Goal: Transaction & Acquisition: Download file/media

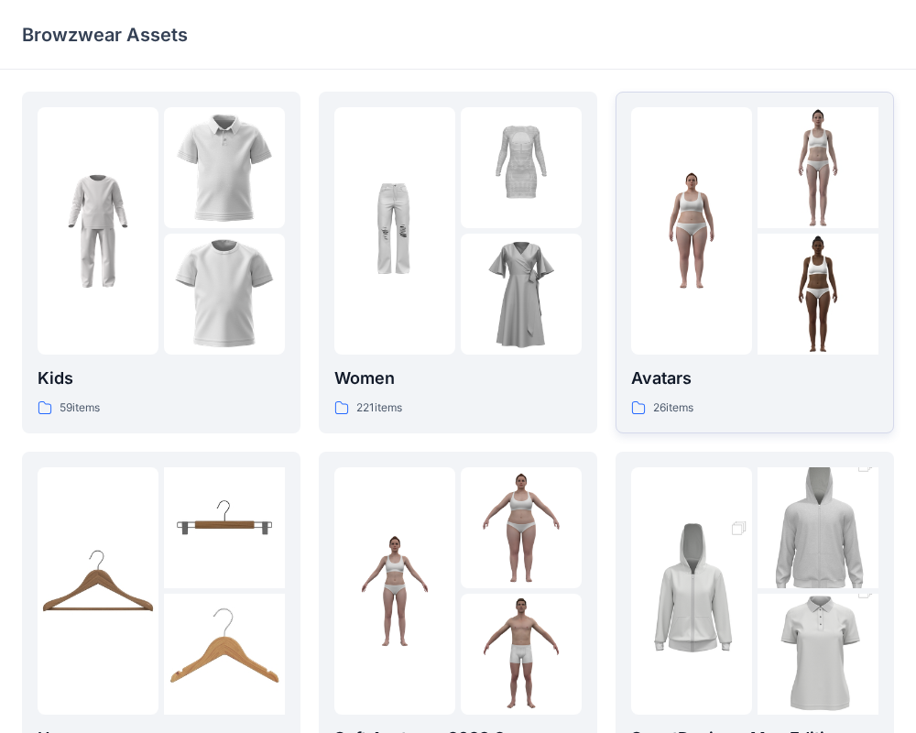
click at [748, 257] on img at bounding box center [691, 230] width 121 height 121
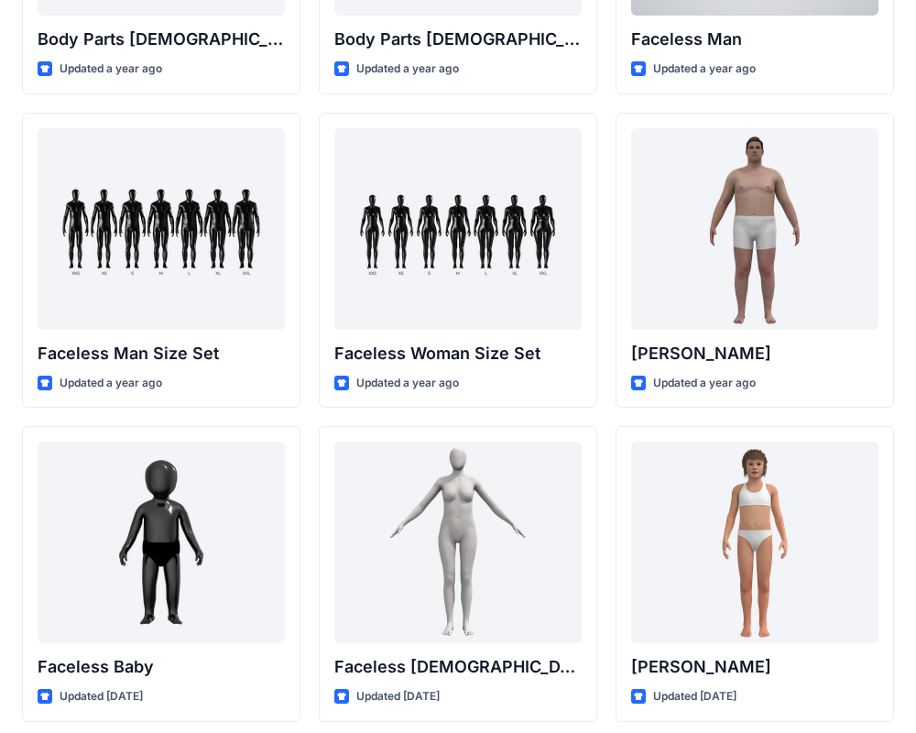
scroll to position [922, 0]
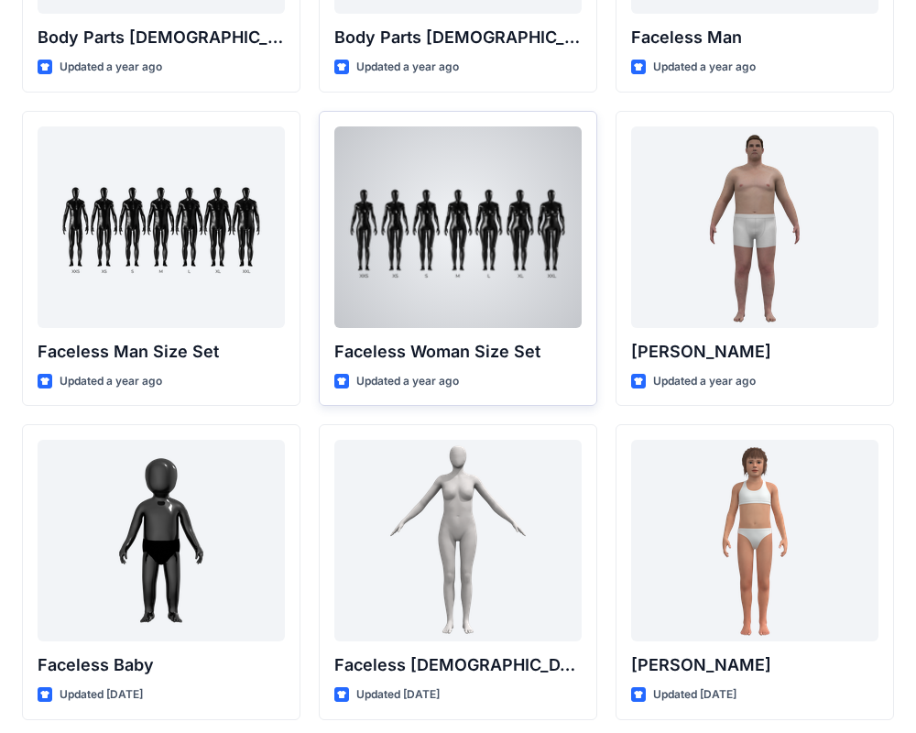
click at [499, 243] on div at bounding box center [457, 227] width 247 height 202
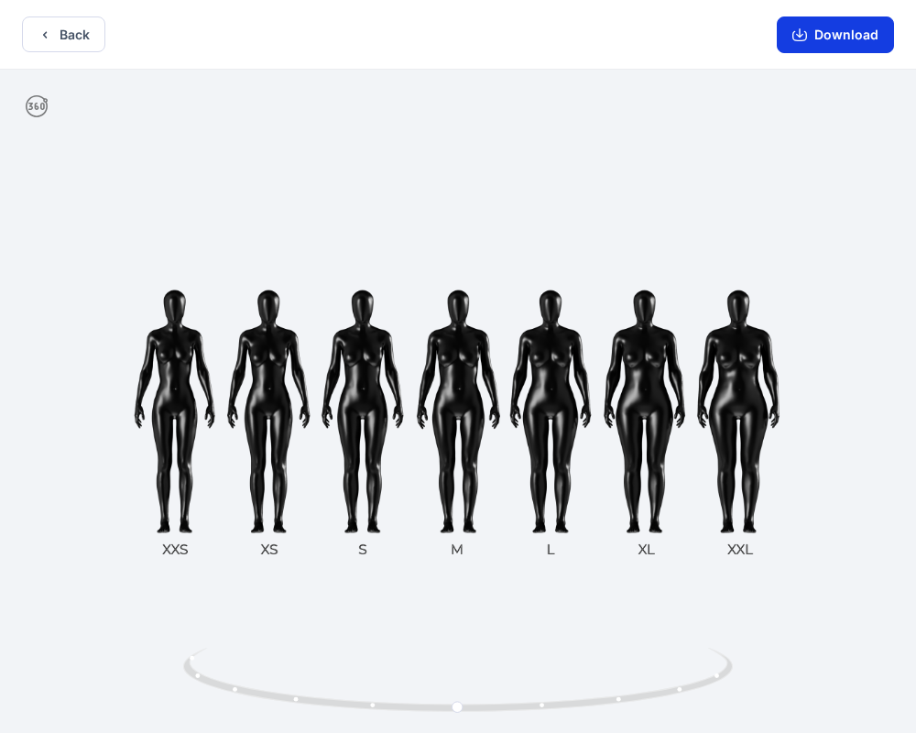
click at [822, 33] on button "Download" at bounding box center [835, 34] width 117 height 37
click at [810, 38] on button "Download" at bounding box center [835, 34] width 117 height 37
click at [67, 35] on button "Back" at bounding box center [63, 34] width 83 height 36
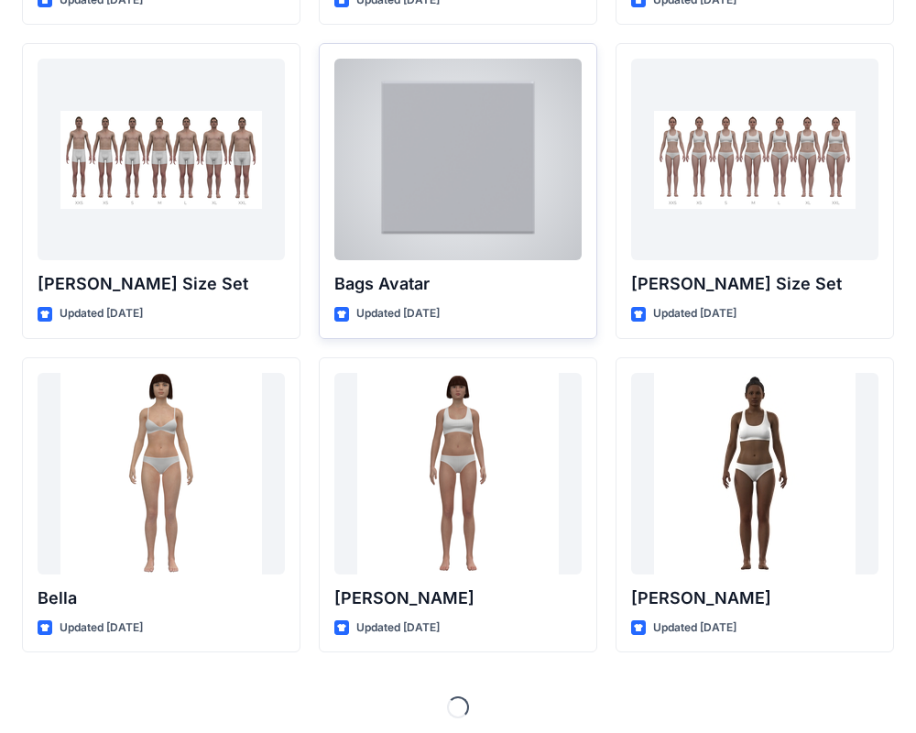
scroll to position [1926, 0]
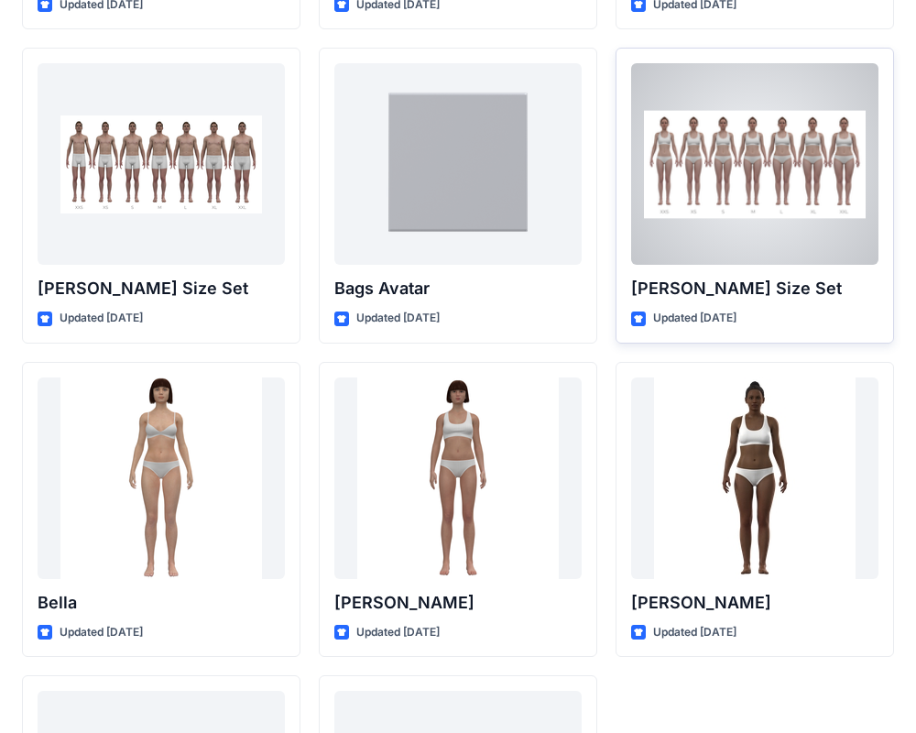
click at [778, 175] on div at bounding box center [754, 164] width 247 height 202
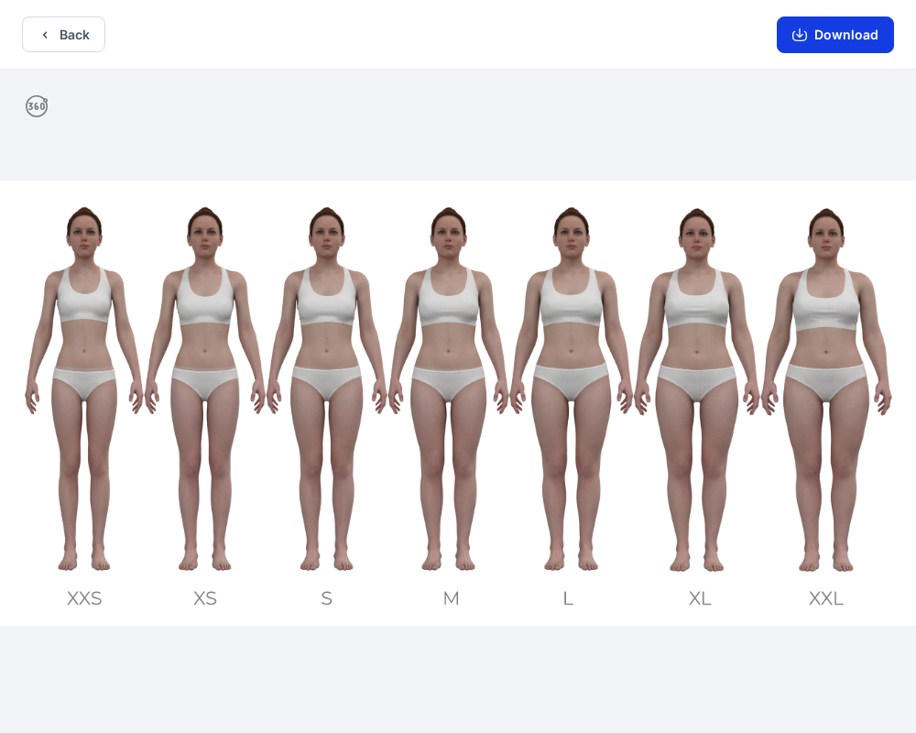
click at [807, 27] on icon "button" at bounding box center [799, 34] width 15 height 15
click at [804, 32] on icon "button" at bounding box center [799, 34] width 15 height 15
click at [813, 33] on button "Download" at bounding box center [835, 34] width 117 height 37
click at [798, 33] on icon "button" at bounding box center [799, 34] width 15 height 15
